Goal: Task Accomplishment & Management: Manage account settings

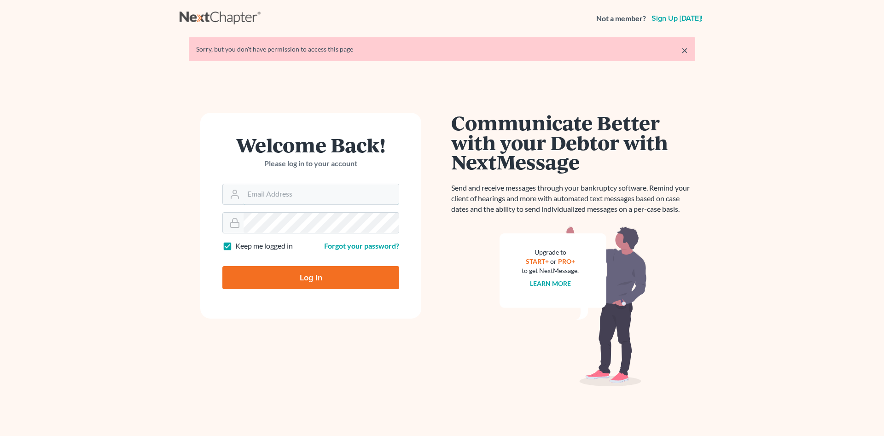
type input "jennifer@brandonlawyer.com"
click at [349, 277] on input "Log In" at bounding box center [310, 277] width 177 height 23
type input "Thinking..."
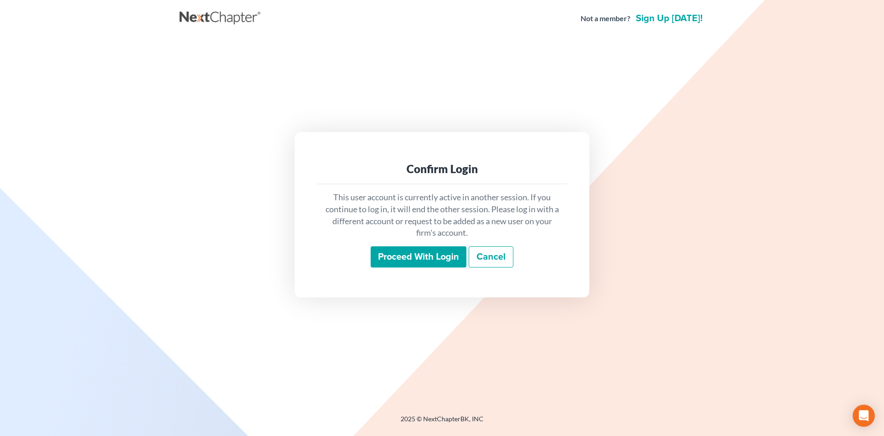
click at [420, 245] on div "This user account is currently active in another session. If you continue to lo…" at bounding box center [442, 229] width 250 height 91
click at [421, 250] on input "Proceed with login" at bounding box center [419, 256] width 96 height 21
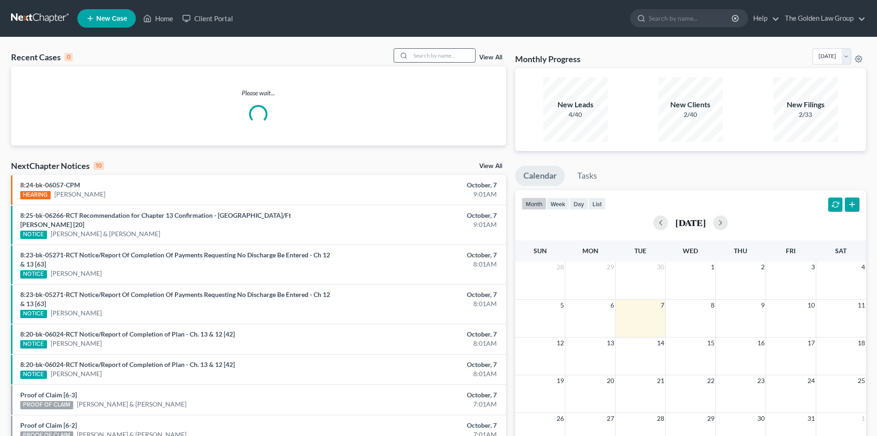
click at [419, 57] on input "search" at bounding box center [443, 55] width 64 height 13
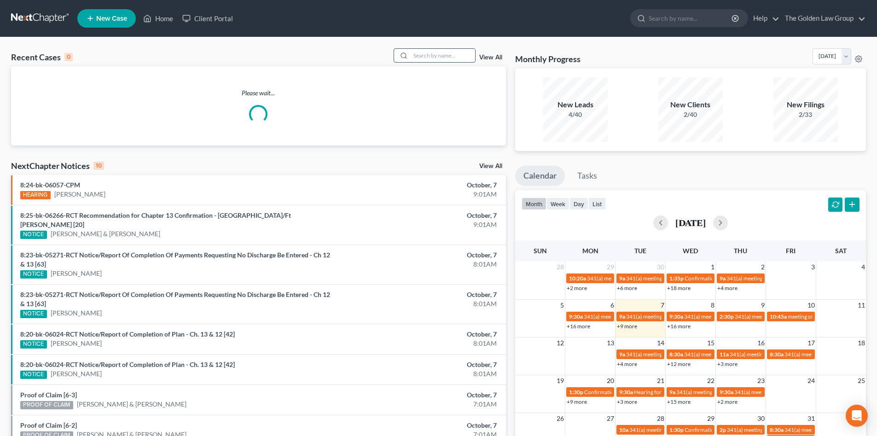
type input "v"
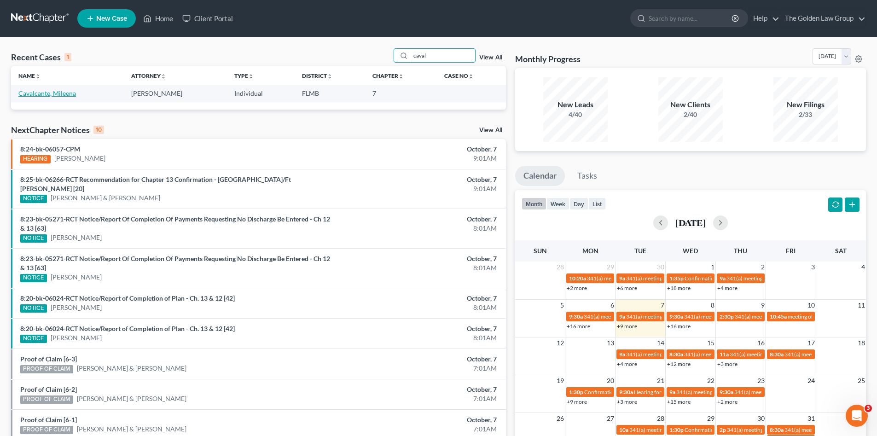
type input "caval"
click at [57, 96] on link "Cavalcante, Mileena" at bounding box center [47, 93] width 58 height 8
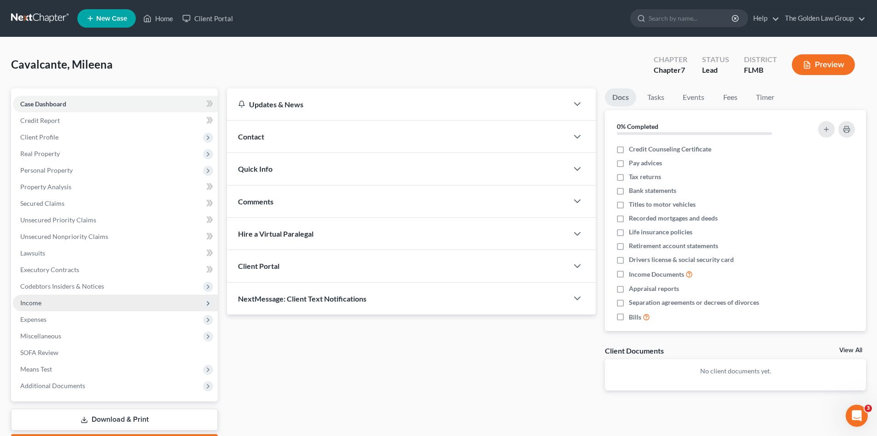
click at [70, 300] on span "Income" at bounding box center [115, 303] width 205 height 17
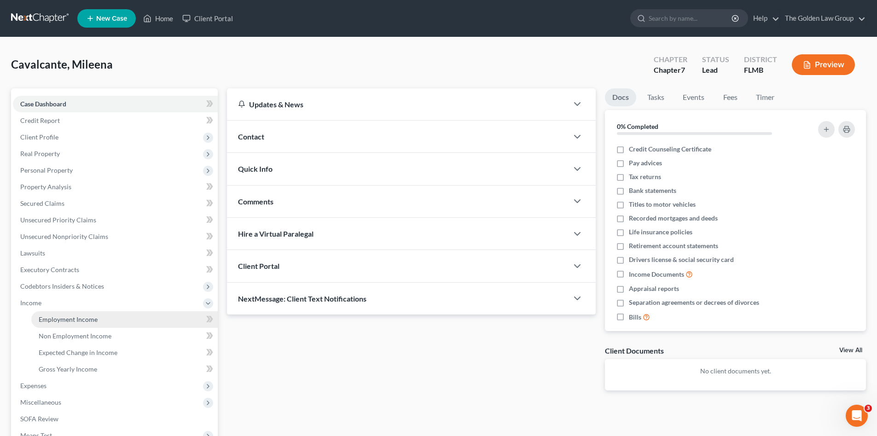
click at [100, 319] on link "Employment Income" at bounding box center [124, 319] width 186 height 17
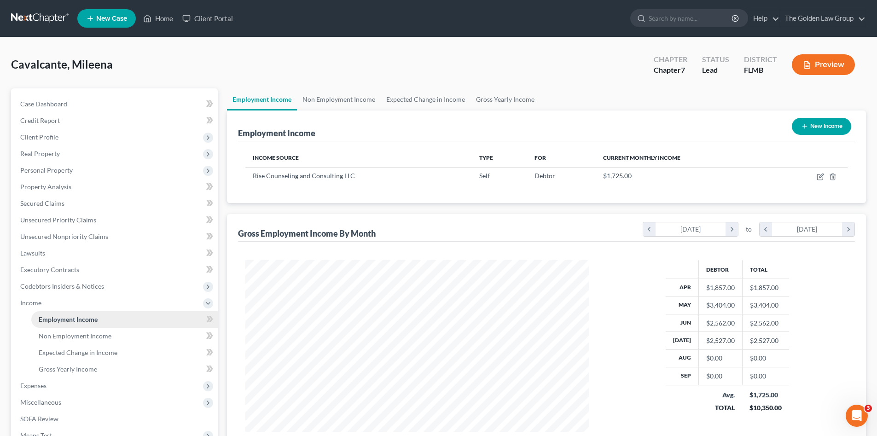
scroll to position [172, 362]
click at [140, 387] on span "Expenses" at bounding box center [115, 385] width 205 height 17
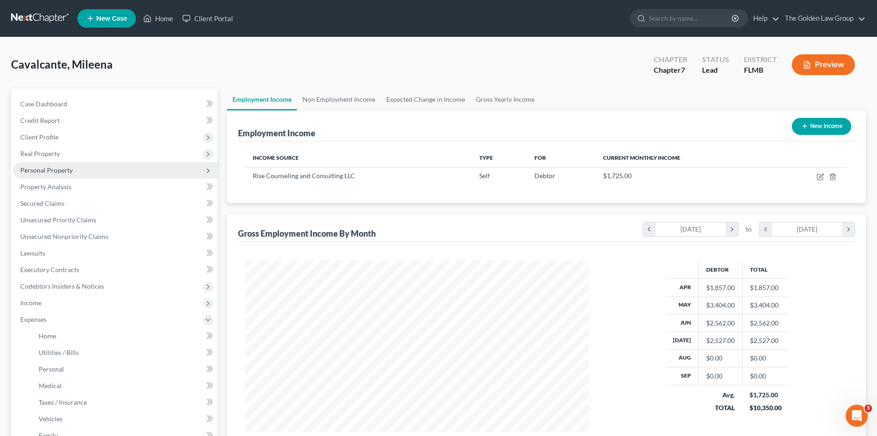
click at [75, 173] on span "Personal Property" at bounding box center [115, 170] width 205 height 17
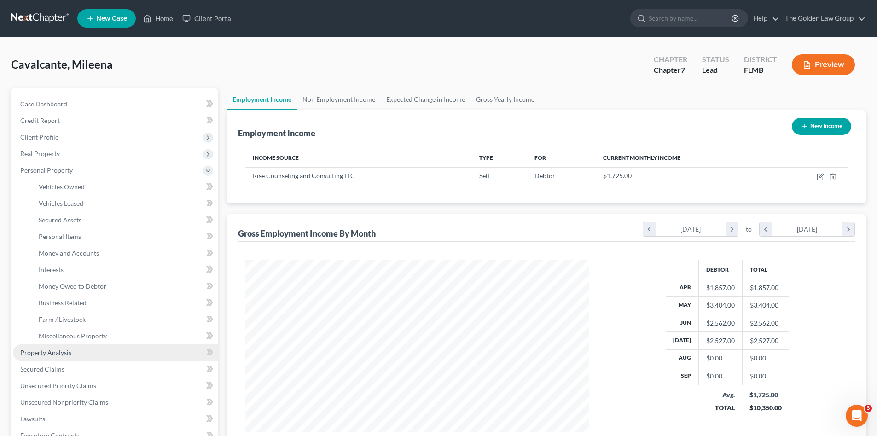
click at [110, 351] on link "Property Analysis" at bounding box center [115, 352] width 205 height 17
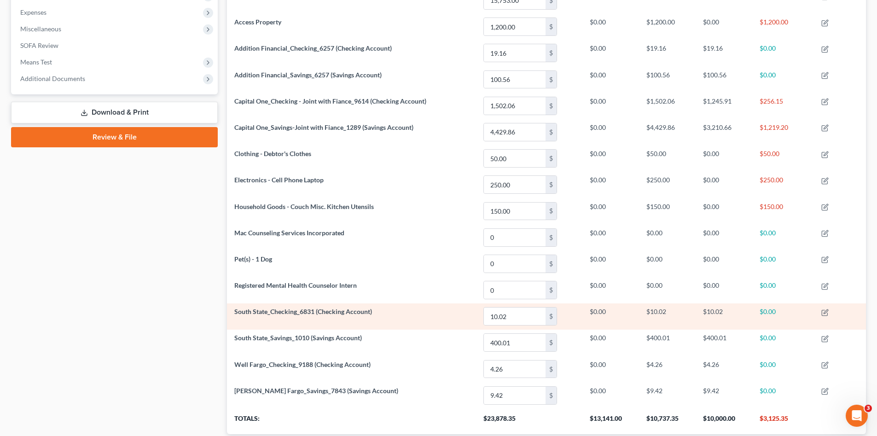
scroll to position [368, 0]
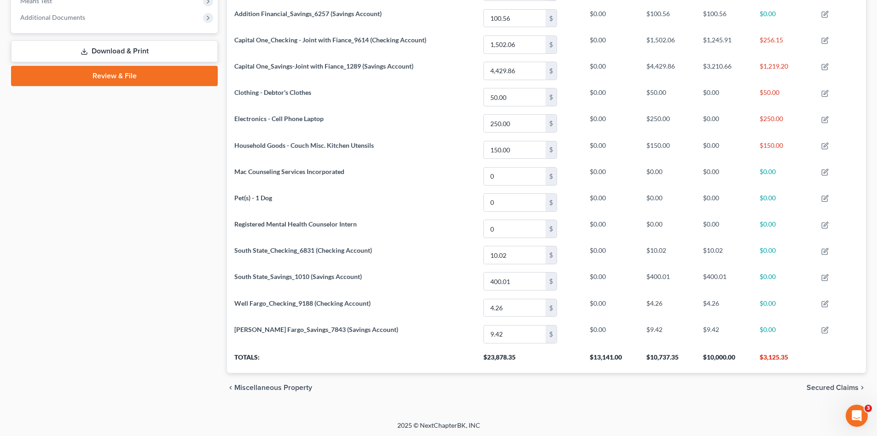
click at [132, 297] on div "Case Dashboard Payments Invoices Payments Payments Credit Report Client Profile" at bounding box center [114, 61] width 216 height 683
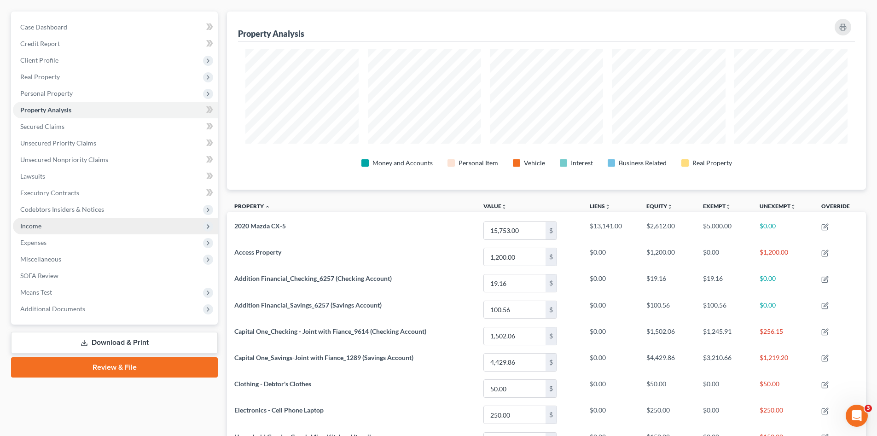
scroll to position [0, 0]
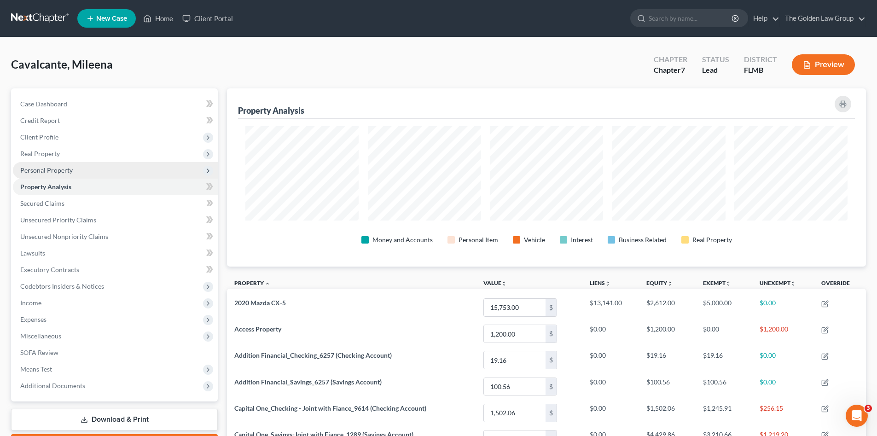
click at [58, 169] on span "Personal Property" at bounding box center [46, 170] width 52 height 8
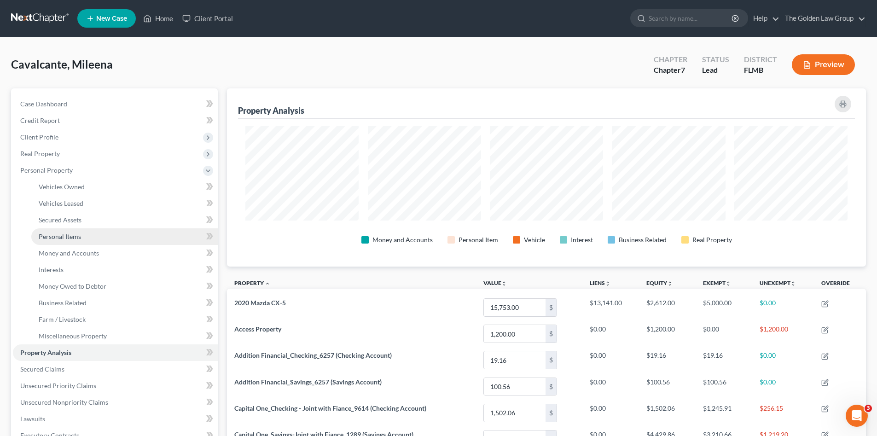
click at [81, 234] on link "Personal Items" at bounding box center [124, 236] width 186 height 17
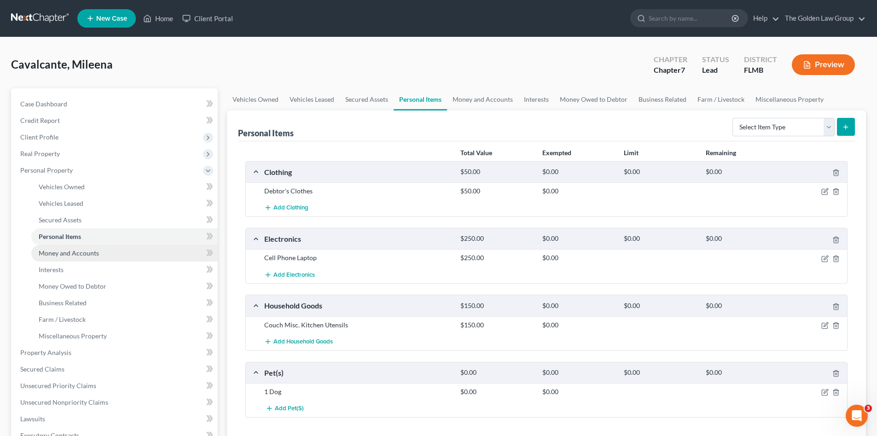
click at [90, 252] on span "Money and Accounts" at bounding box center [69, 253] width 60 height 8
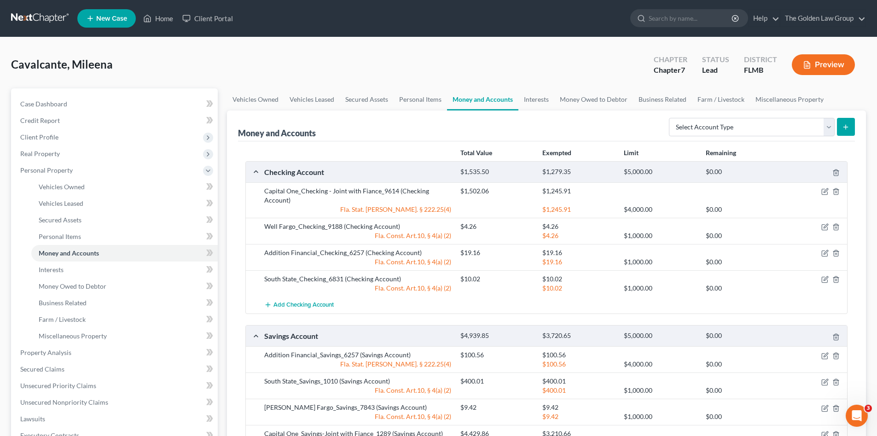
scroll to position [61, 0]
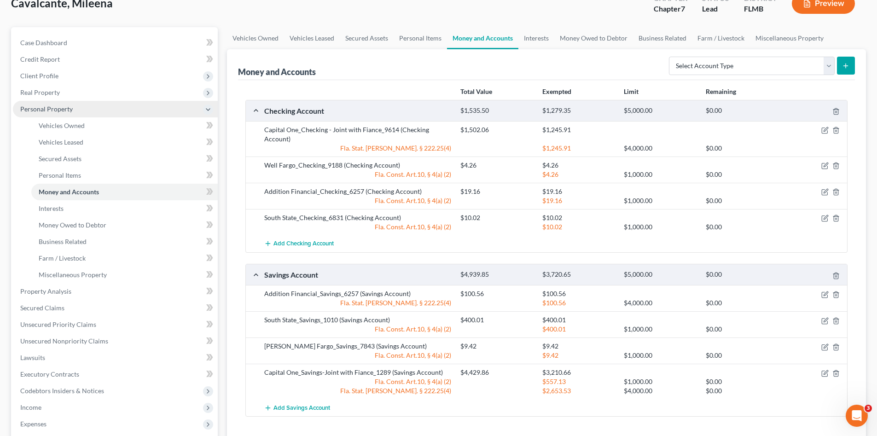
click at [44, 110] on span "Personal Property" at bounding box center [46, 109] width 52 height 8
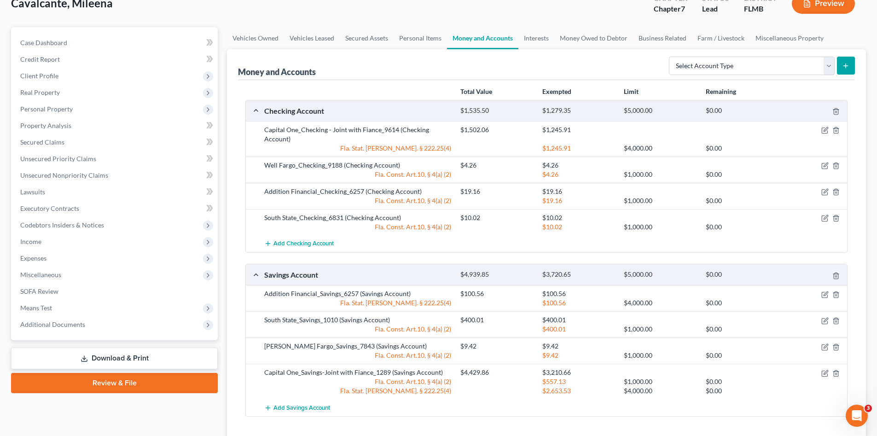
scroll to position [0, 0]
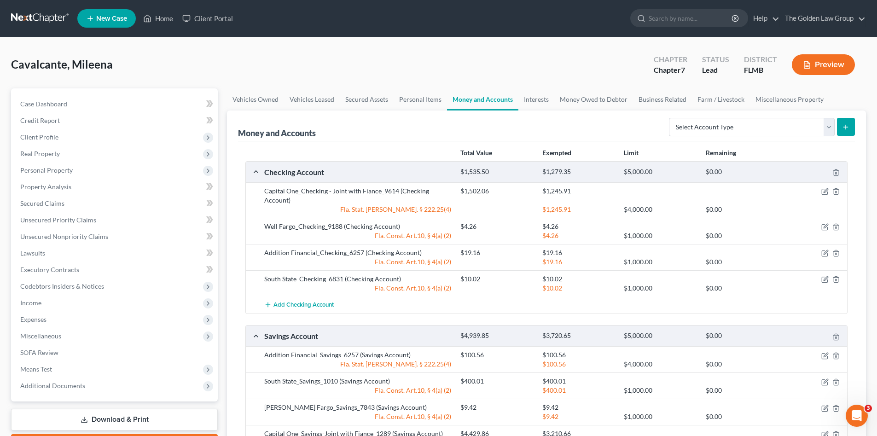
click at [38, 14] on link at bounding box center [40, 18] width 59 height 17
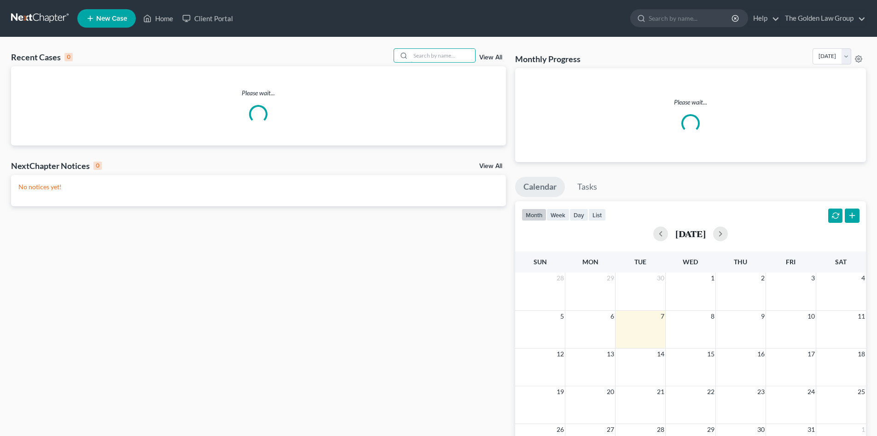
click at [434, 58] on input "search" at bounding box center [443, 55] width 64 height 13
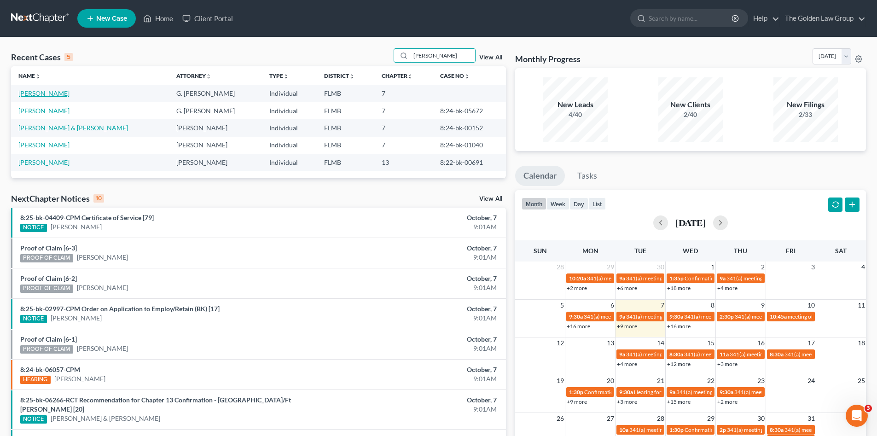
type input "gina"
click at [41, 95] on link "Contreras, Gina" at bounding box center [43, 93] width 51 height 8
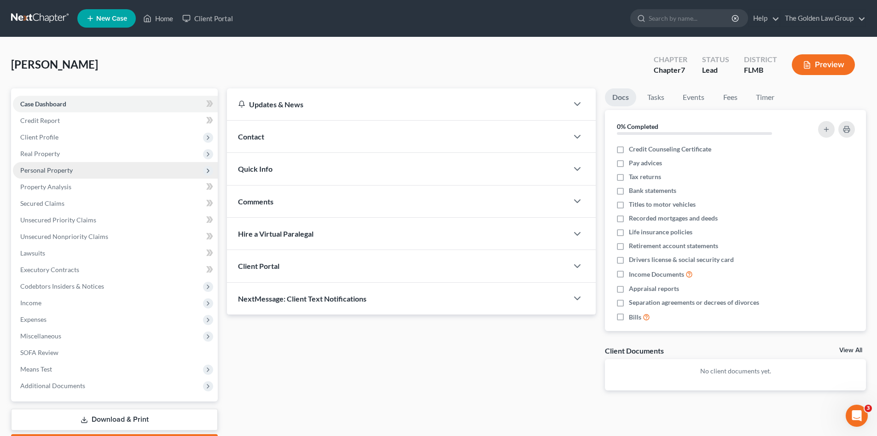
click at [52, 166] on span "Personal Property" at bounding box center [115, 170] width 205 height 17
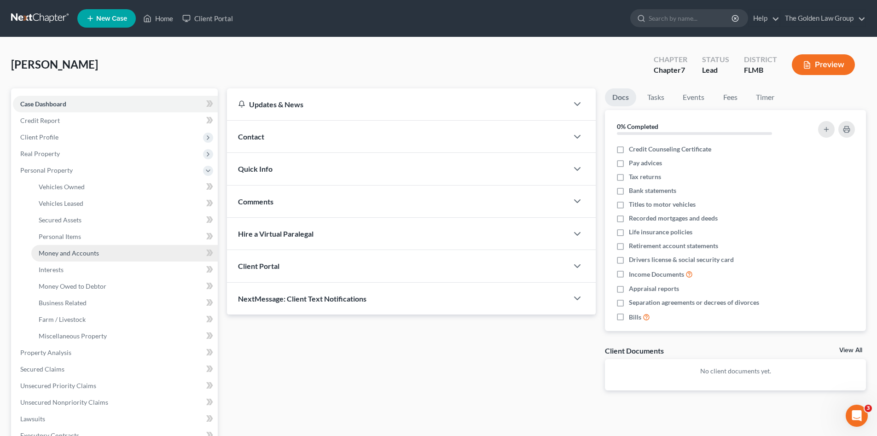
click at [82, 253] on span "Money and Accounts" at bounding box center [69, 253] width 60 height 8
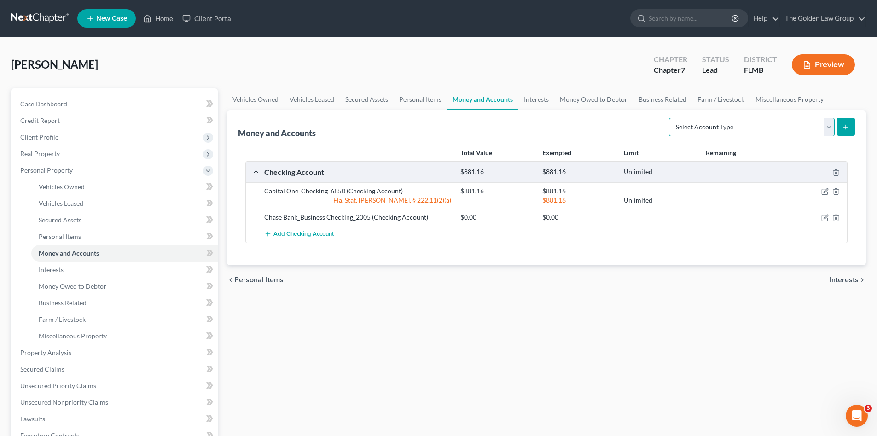
click at [752, 123] on select "Select Account Type Brokerage Cash on Hand Certificates of Deposit Checking Acc…" at bounding box center [752, 127] width 166 height 18
select select "checking"
click at [671, 118] on select "Select Account Type Brokerage Cash on Hand Certificates of Deposit Checking Acc…" at bounding box center [752, 127] width 166 height 18
click at [844, 123] on icon "submit" at bounding box center [845, 126] width 7 height 7
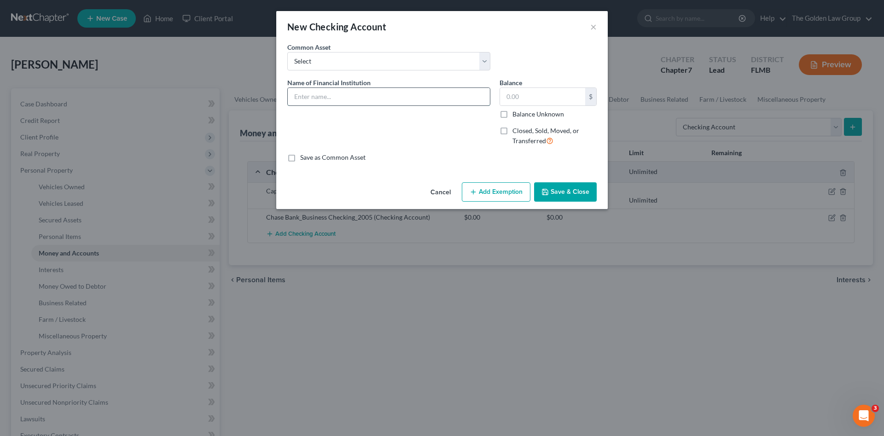
click at [365, 100] on input "text" at bounding box center [389, 96] width 202 height 17
type input "Chase Bank_Checking"
click at [565, 193] on button "Save & Close" at bounding box center [565, 191] width 63 height 19
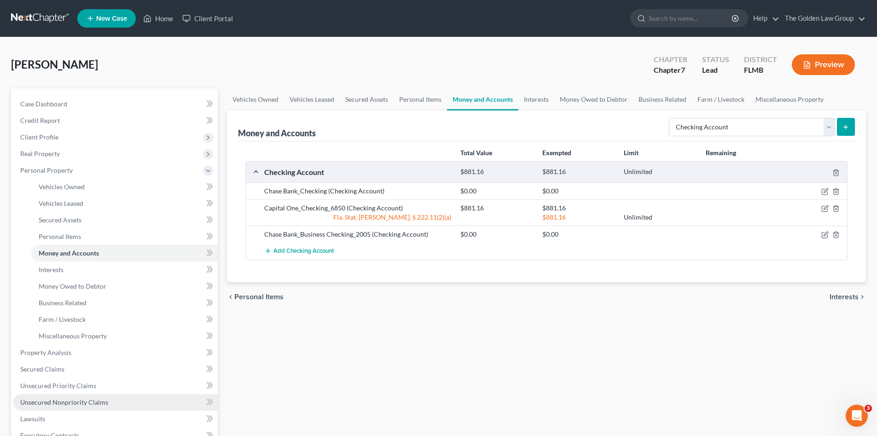
click at [93, 402] on span "Unsecured Nonpriority Claims" at bounding box center [64, 402] width 88 height 8
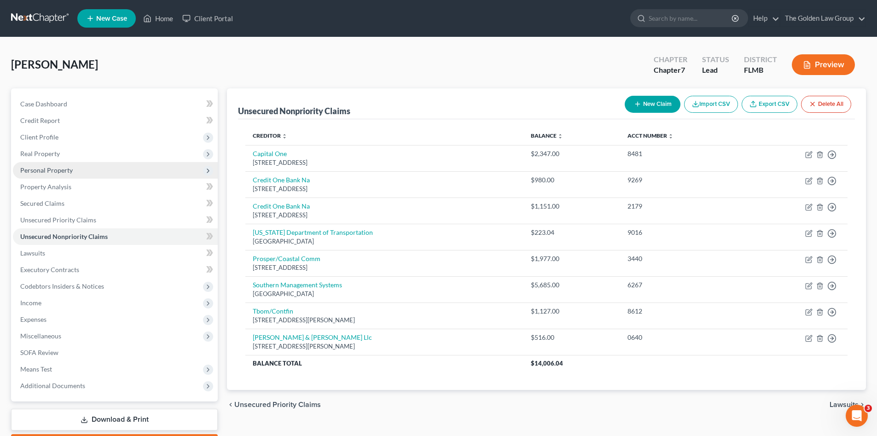
click at [45, 174] on span "Personal Property" at bounding box center [46, 170] width 52 height 8
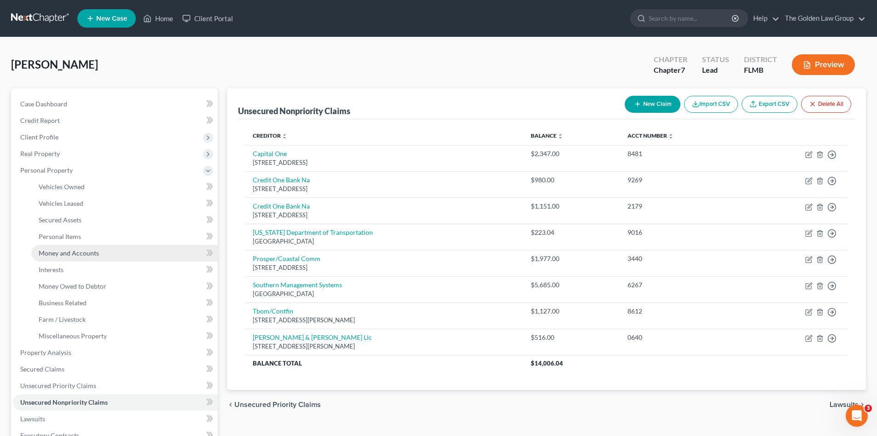
drag, startPoint x: 77, startPoint y: 249, endPoint x: 72, endPoint y: 246, distance: 5.6
click at [77, 249] on span "Money and Accounts" at bounding box center [69, 253] width 60 height 8
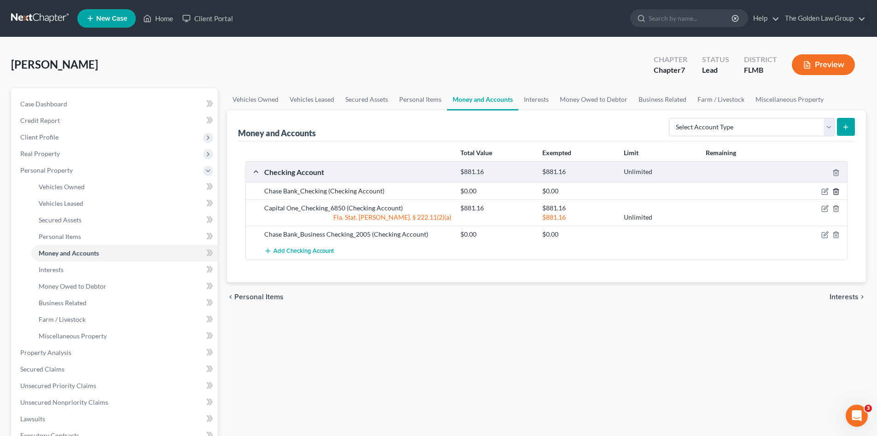
click at [834, 191] on icon "button" at bounding box center [836, 192] width 4 height 6
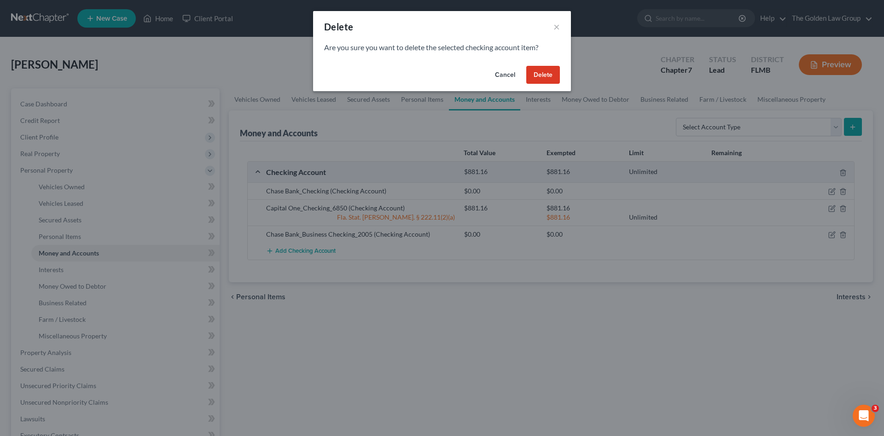
click at [541, 78] on button "Delete" at bounding box center [543, 75] width 34 height 18
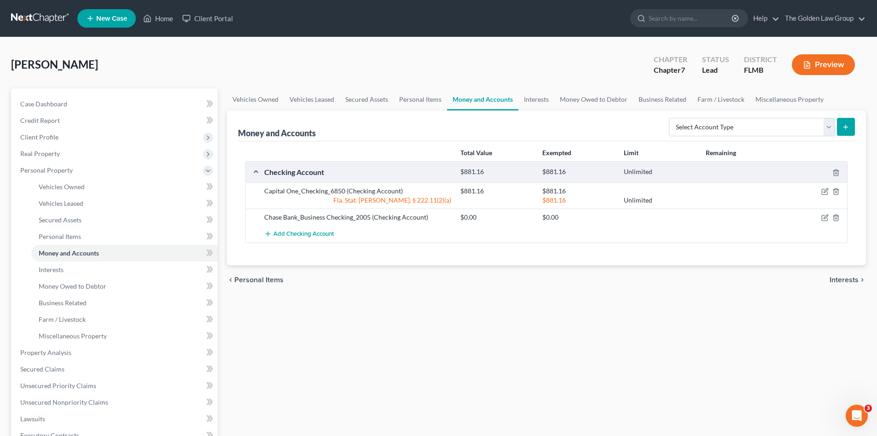
click at [346, 60] on div "Contreras, Gina Upgraded Chapter Chapter 7 Status Lead District FLMB Preview" at bounding box center [438, 68] width 855 height 40
